Goal: Navigation & Orientation: Find specific page/section

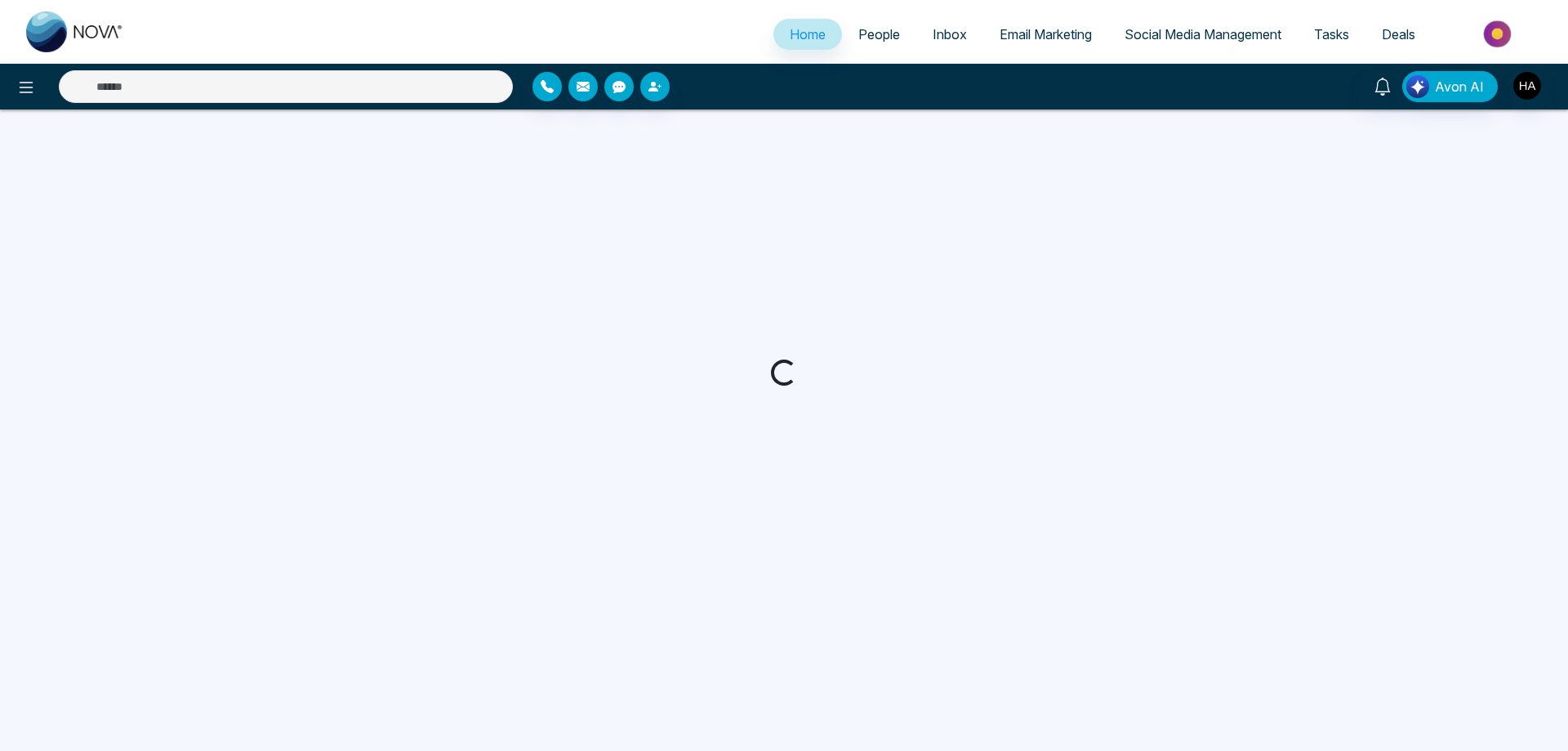
select select "*"
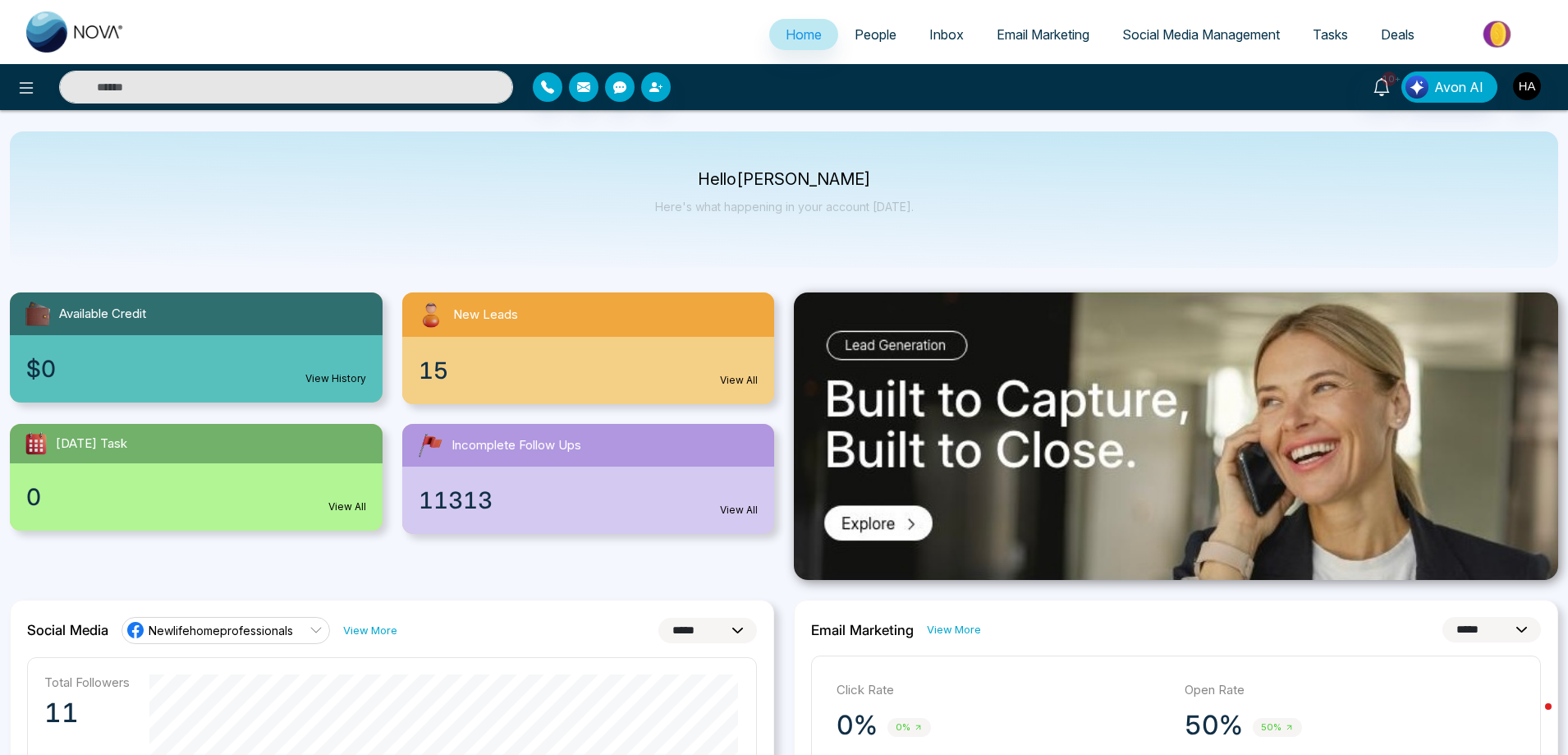
click at [474, 358] on div "15 View All" at bounding box center [589, 370] width 373 height 67
